Goal: Check status: Check status

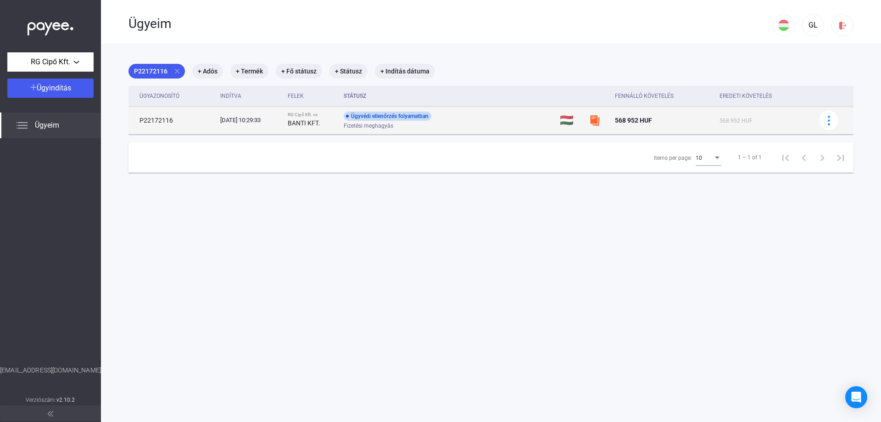
click at [268, 125] on td "[DATE] 10:29:33" at bounding box center [250, 120] width 67 height 28
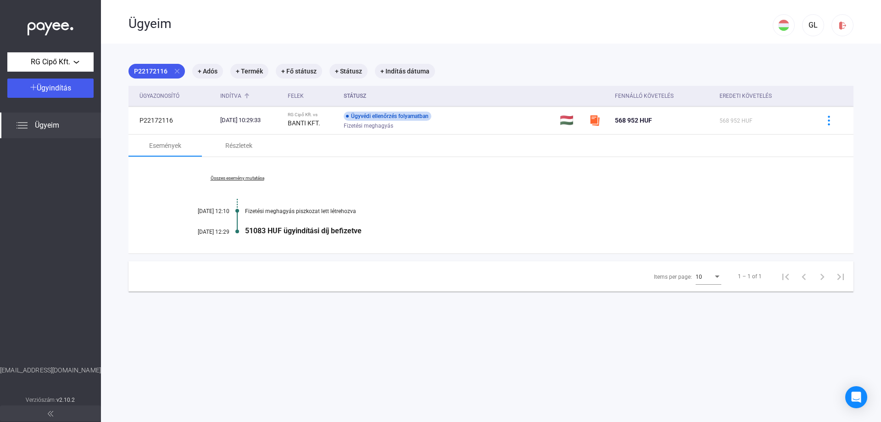
click at [247, 94] on div at bounding box center [248, 95] width 3 height 3
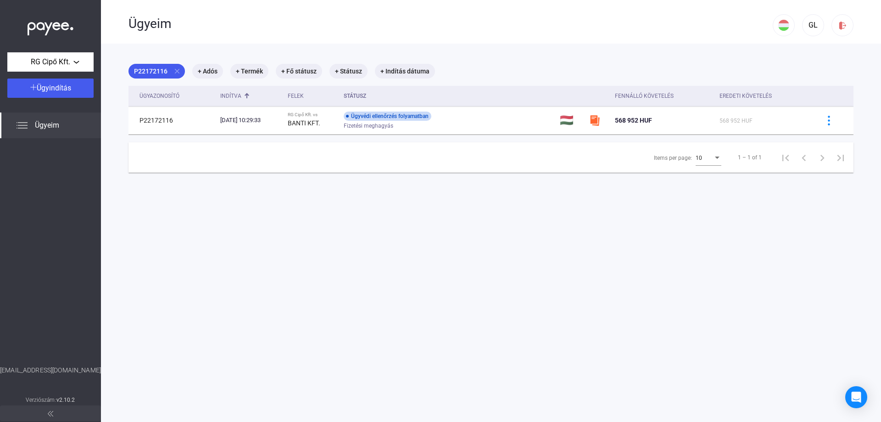
click at [244, 96] on div at bounding box center [247, 96] width 6 height 6
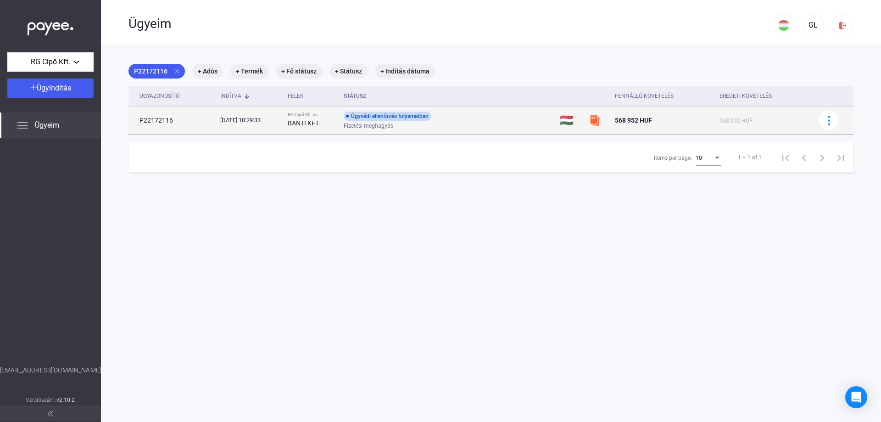
click at [254, 116] on div "[DATE] 10:29:33" at bounding box center [250, 120] width 60 height 9
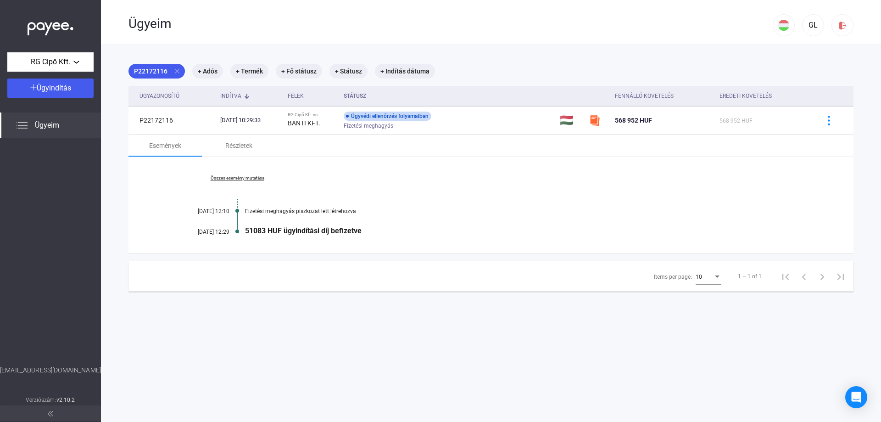
click at [251, 179] on link "Összes esemény mutatása" at bounding box center [237, 178] width 126 height 6
click at [248, 179] on link "Kevesebb esemény mutatása" at bounding box center [237, 178] width 126 height 6
